Goal: Check status: Check status

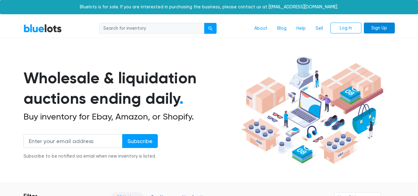
click at [373, 27] on link "Sign Up" at bounding box center [379, 28] width 31 height 11
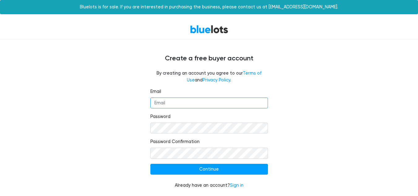
click at [205, 104] on input "Email" at bounding box center [209, 102] width 118 height 11
type input "[EMAIL_ADDRESS][DOMAIN_NAME]"
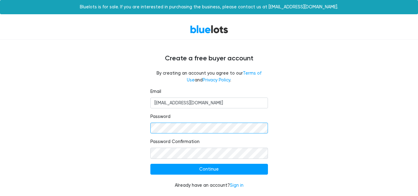
click at [150, 164] on input "Continue" at bounding box center [209, 169] width 118 height 11
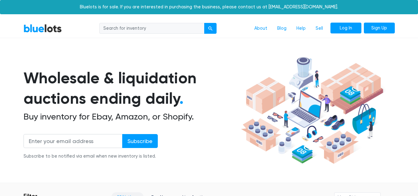
click at [343, 31] on link "Log In" at bounding box center [345, 28] width 31 height 11
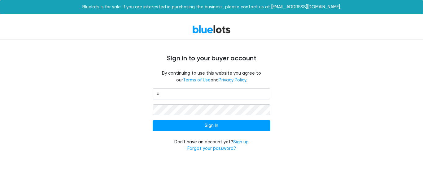
type input "[EMAIL_ADDRESS][DOMAIN_NAME]"
click at [153, 120] on input "Sign In" at bounding box center [212, 125] width 118 height 11
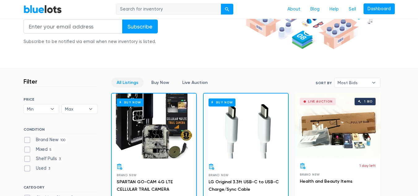
scroll to position [114, 0]
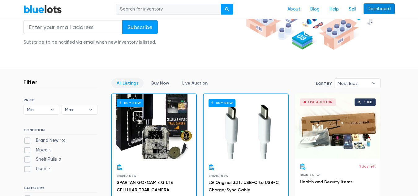
click at [380, 11] on link "Dashboard" at bounding box center [379, 8] width 31 height 11
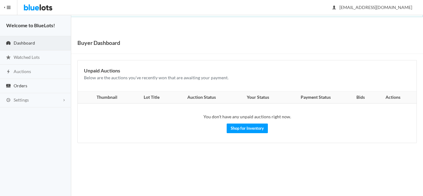
click at [21, 90] on link "Orders" at bounding box center [35, 86] width 71 height 14
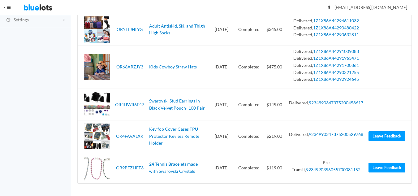
scroll to position [134, 0]
click at [326, 169] on link "9234990396055700081152" at bounding box center [333, 169] width 54 height 5
